Goal: Find specific page/section: Find specific page/section

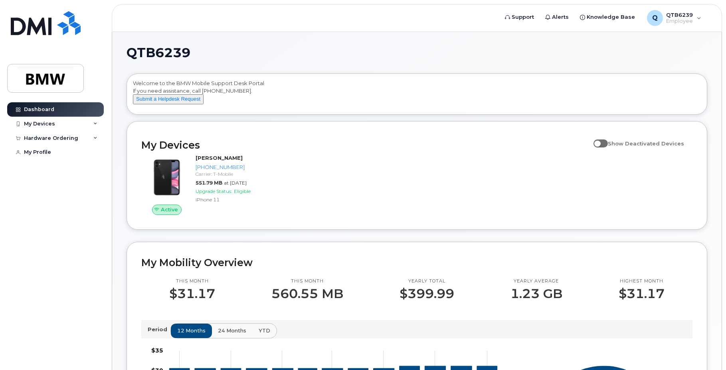
click at [607, 147] on span at bounding box center [601, 143] width 14 height 8
click at [600, 142] on input "Show Deactivated Devices" at bounding box center [597, 139] width 6 height 6
click at [607, 147] on span at bounding box center [601, 143] width 14 height 8
click at [600, 142] on input "Show Deactivated Devices" at bounding box center [597, 139] width 6 height 6
checkbox input "false"
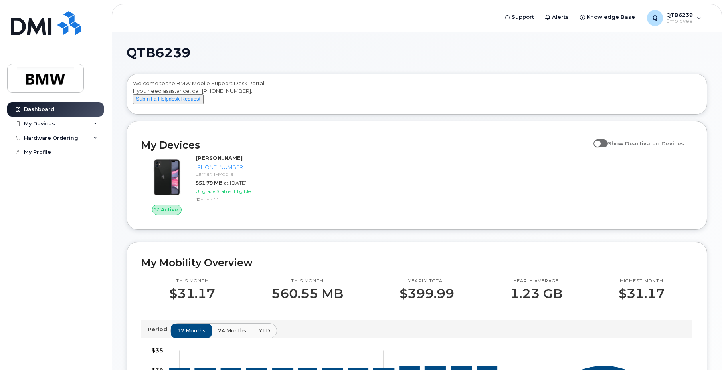
drag, startPoint x: 157, startPoint y: 87, endPoint x: 90, endPoint y: -41, distance: 144.3
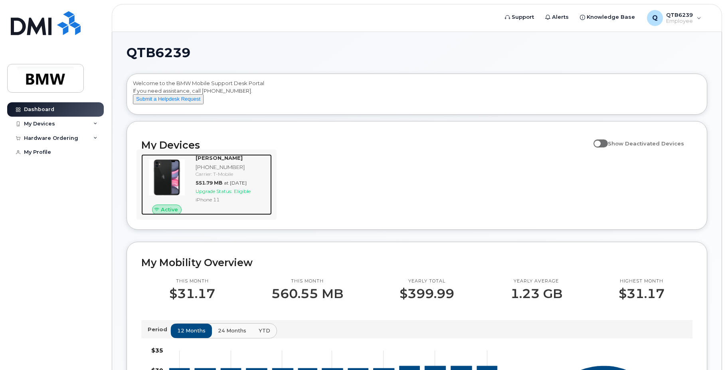
click at [181, 194] on img at bounding box center [167, 177] width 38 height 38
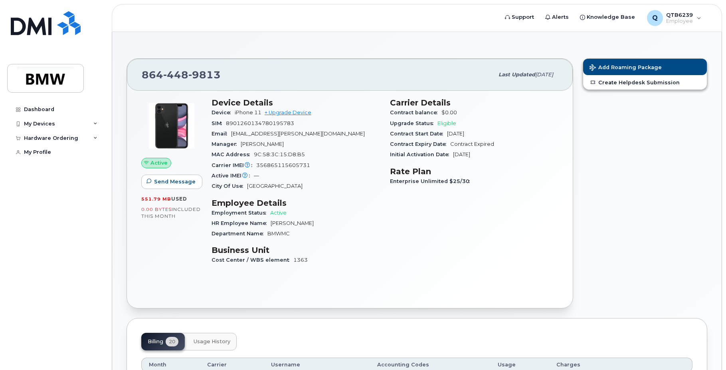
click at [55, 261] on div "Dashboard My Devices Add Device [PHONE_NUMBER] ([PERSON_NAME]) Hardware Orderin…" at bounding box center [56, 230] width 99 height 256
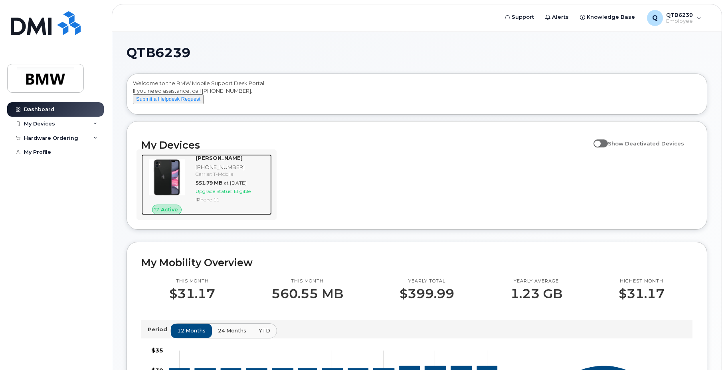
click at [196, 203] on div "iPhone 11" at bounding box center [232, 199] width 73 height 7
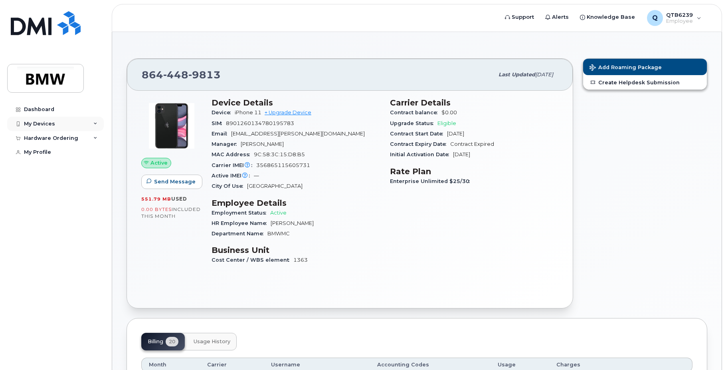
click at [45, 121] on div "My Devices" at bounding box center [39, 124] width 31 height 6
click at [43, 135] on div "Hardware Ordering" at bounding box center [51, 138] width 54 height 6
